Goal: Check status: Check status

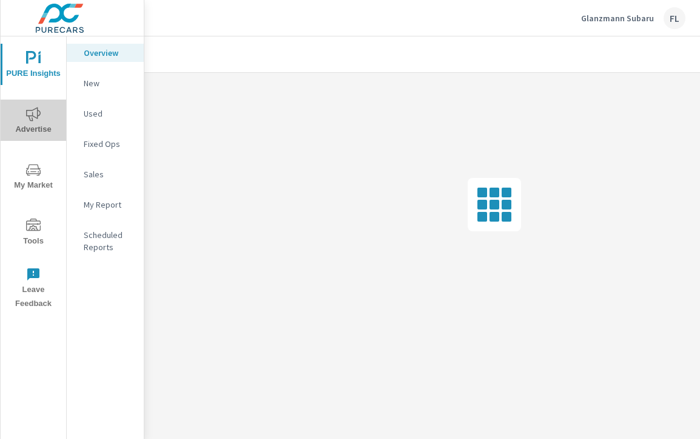
click at [45, 128] on span "Advertise" at bounding box center [33, 122] width 58 height 30
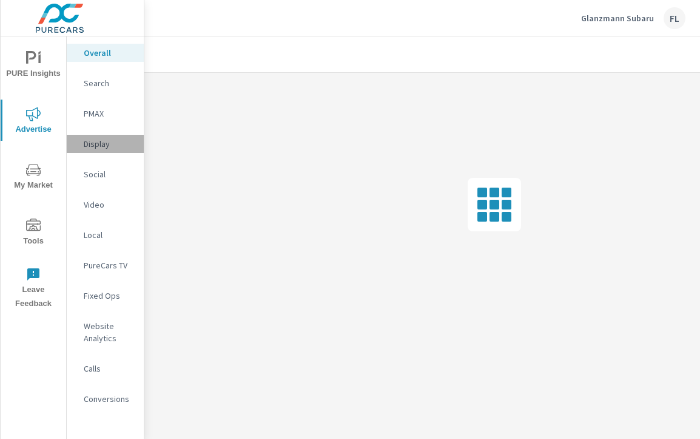
click at [107, 146] on p "Display" at bounding box center [109, 144] width 50 height 12
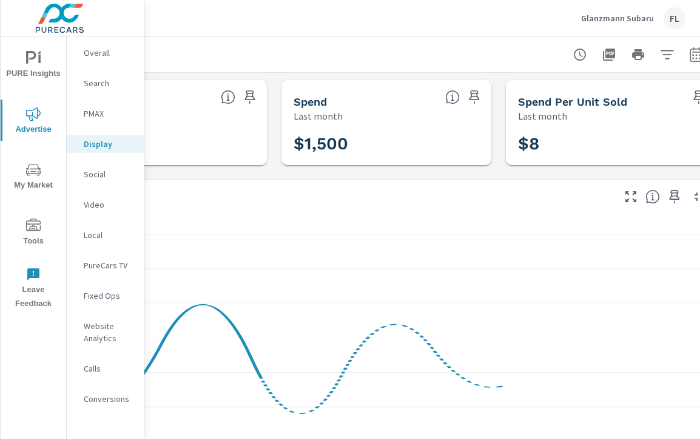
scroll to position [0, 342]
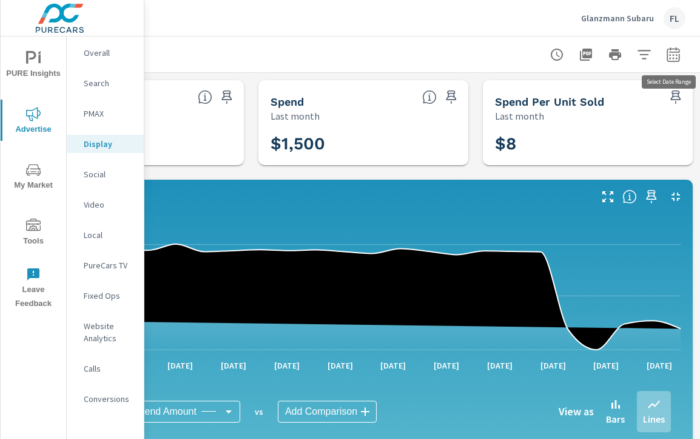
click at [670, 58] on icon "button" at bounding box center [673, 56] width 8 height 5
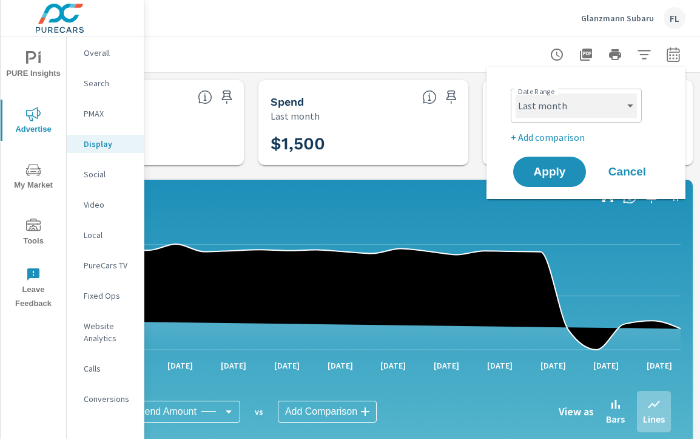
click at [584, 106] on select "Custom [DATE] Last week Last 7 days Last 14 days Last 30 days Last 45 days Last…" at bounding box center [576, 105] width 121 height 24
click at [516, 93] on select "Custom [DATE] Last week Last 7 days Last 14 days Last 30 days Last 45 days Last…" at bounding box center [576, 105] width 121 height 24
select select "Month to date"
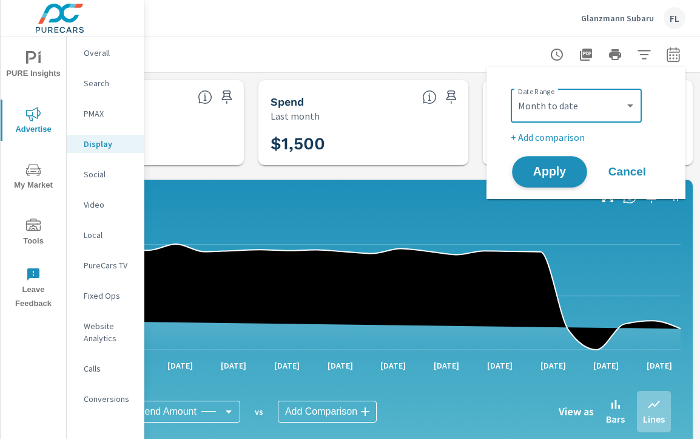
click at [562, 170] on span "Apply" at bounding box center [550, 172] width 50 height 12
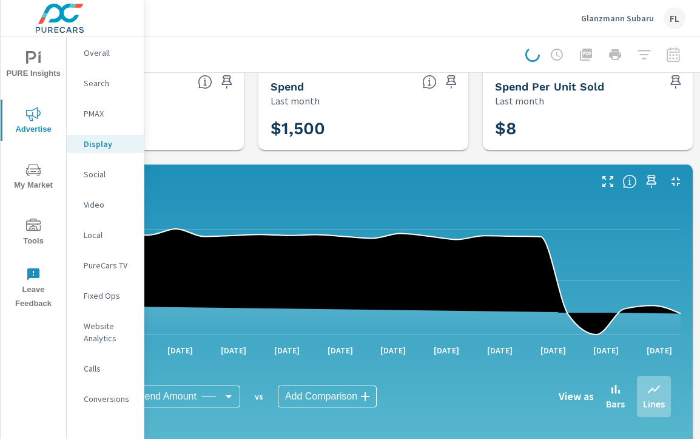
scroll to position [16, 342]
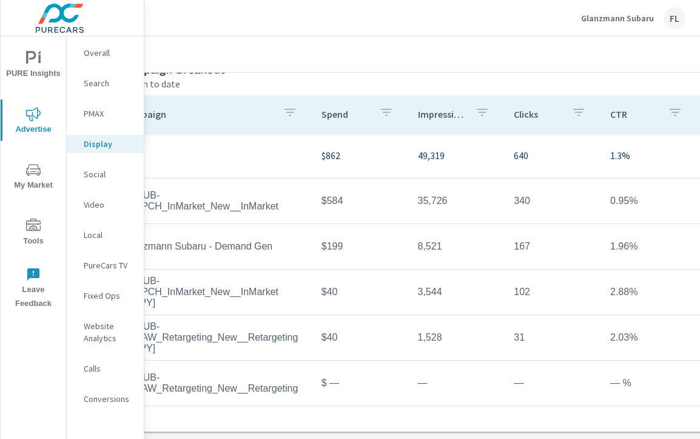
scroll to position [430, 0]
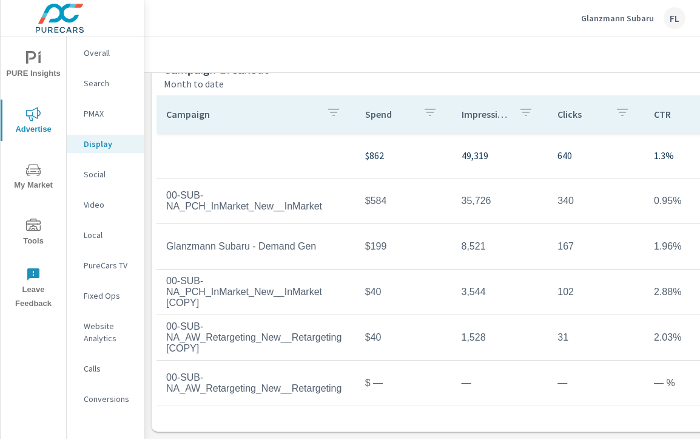
click at [105, 201] on p "Video" at bounding box center [109, 204] width 50 height 12
